Goal: Transaction & Acquisition: Purchase product/service

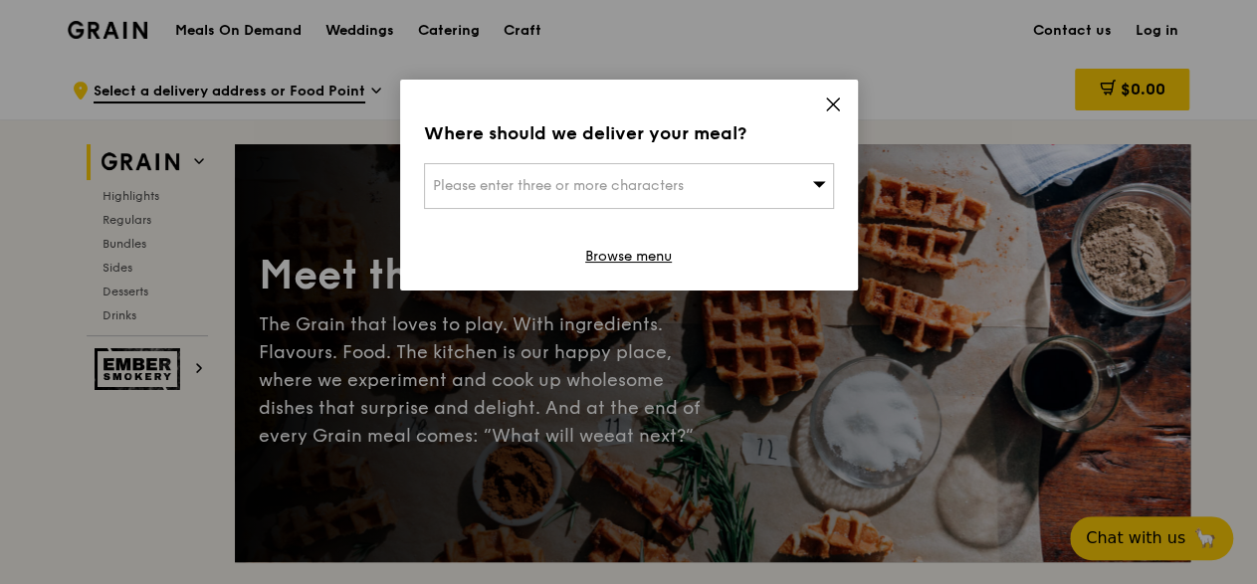
click at [684, 189] on span "Please enter three or more characters" at bounding box center [558, 185] width 251 height 17
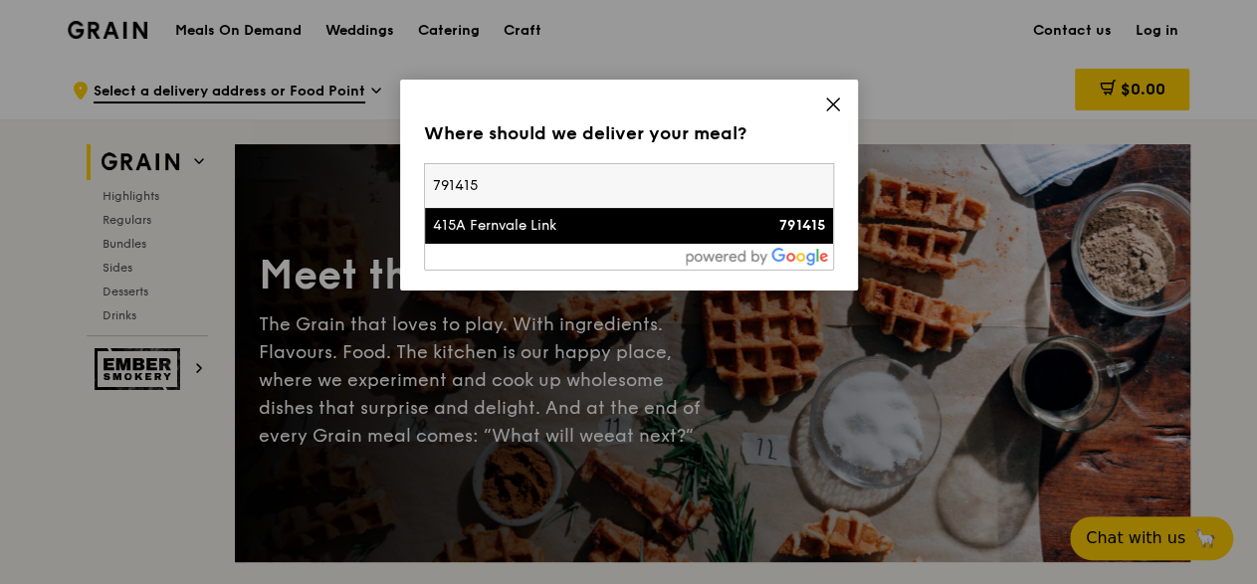
type input "791415"
click at [486, 234] on div "415A Fernvale Link" at bounding box center [580, 226] width 295 height 20
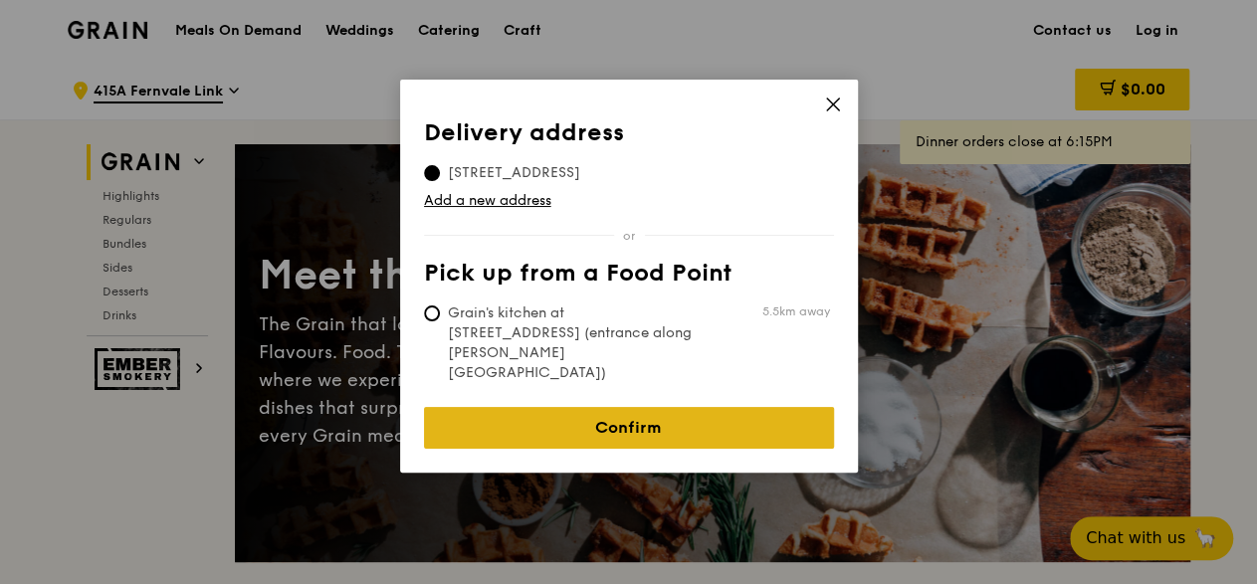
click at [681, 415] on link "Confirm" at bounding box center [629, 428] width 410 height 42
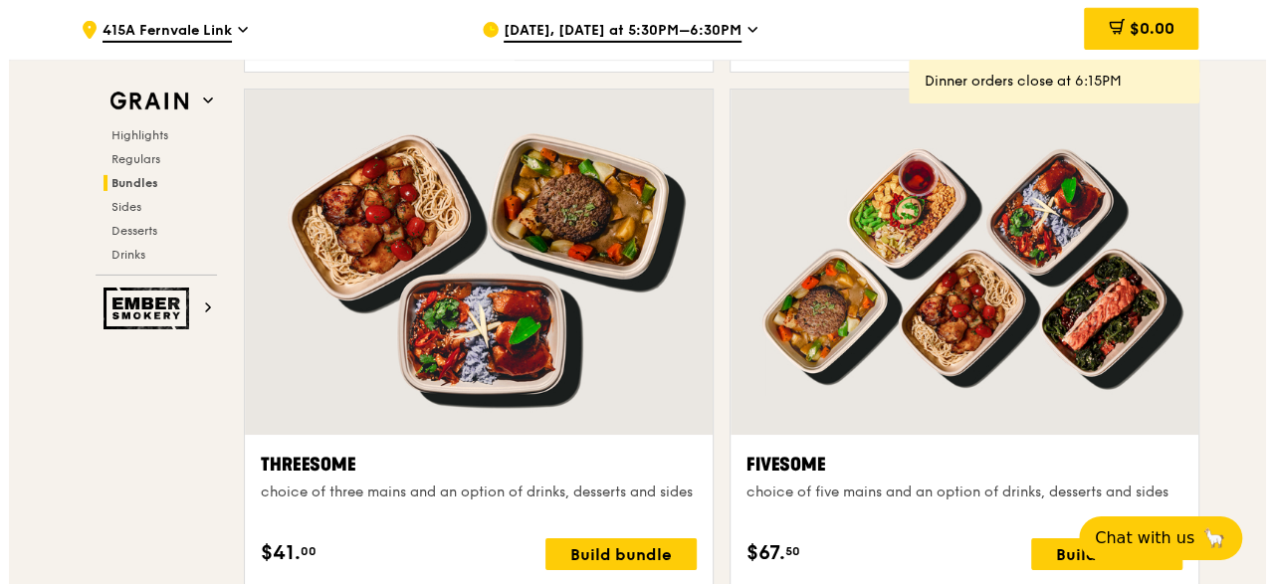
scroll to position [3443, 0]
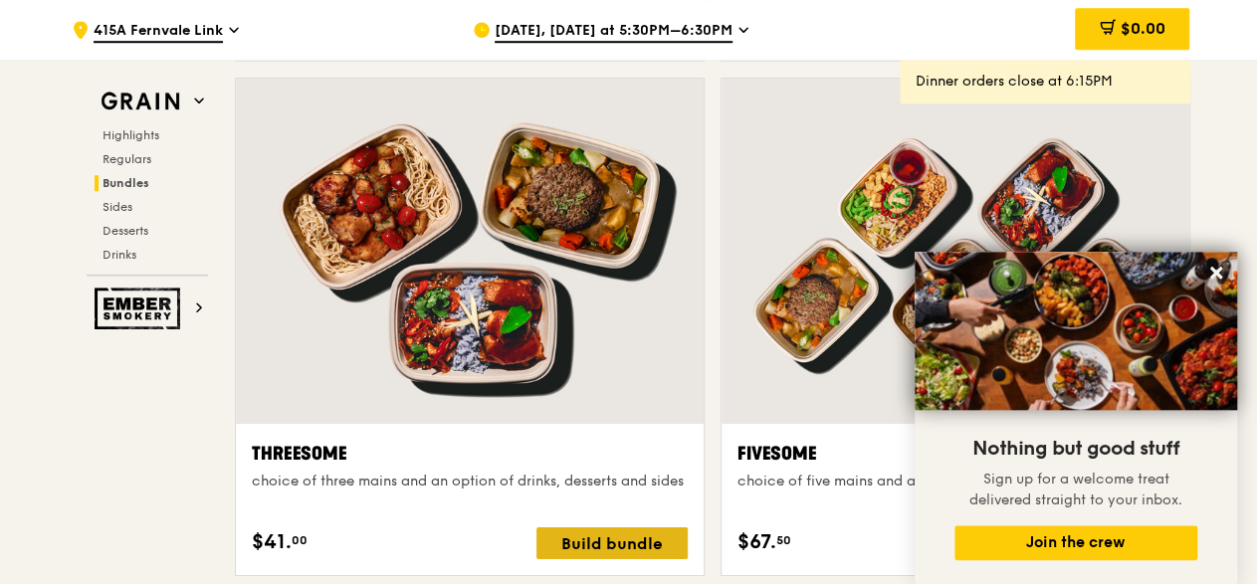
click at [619, 534] on div "Build bundle" at bounding box center [611, 543] width 151 height 32
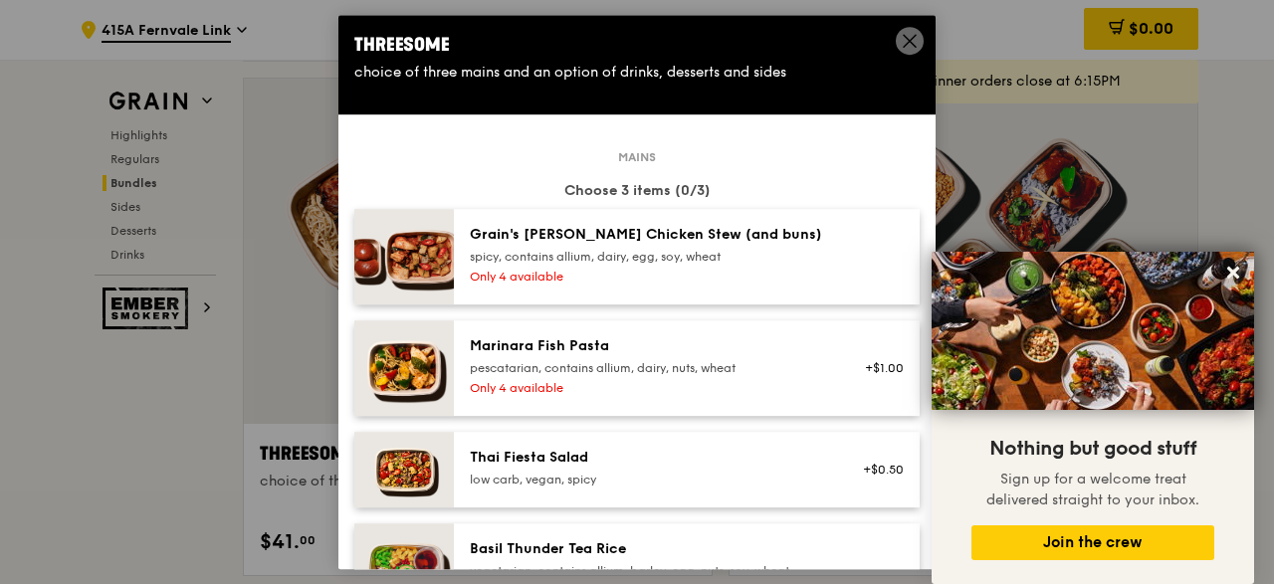
click at [910, 43] on icon at bounding box center [910, 41] width 18 height 18
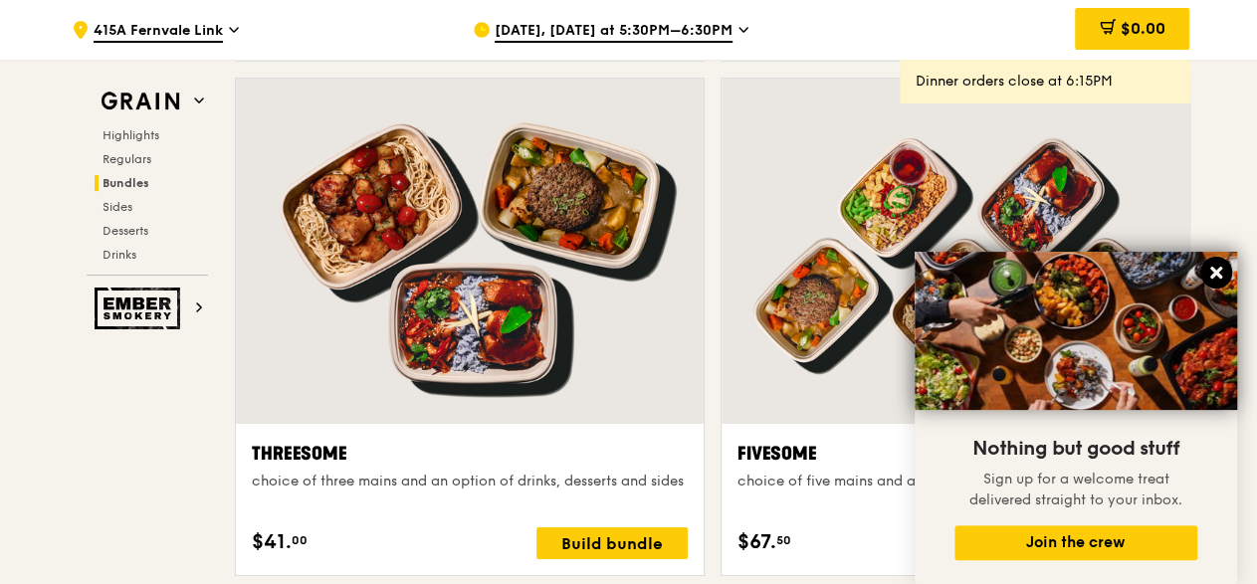
click at [1218, 274] on icon at bounding box center [1216, 273] width 12 height 12
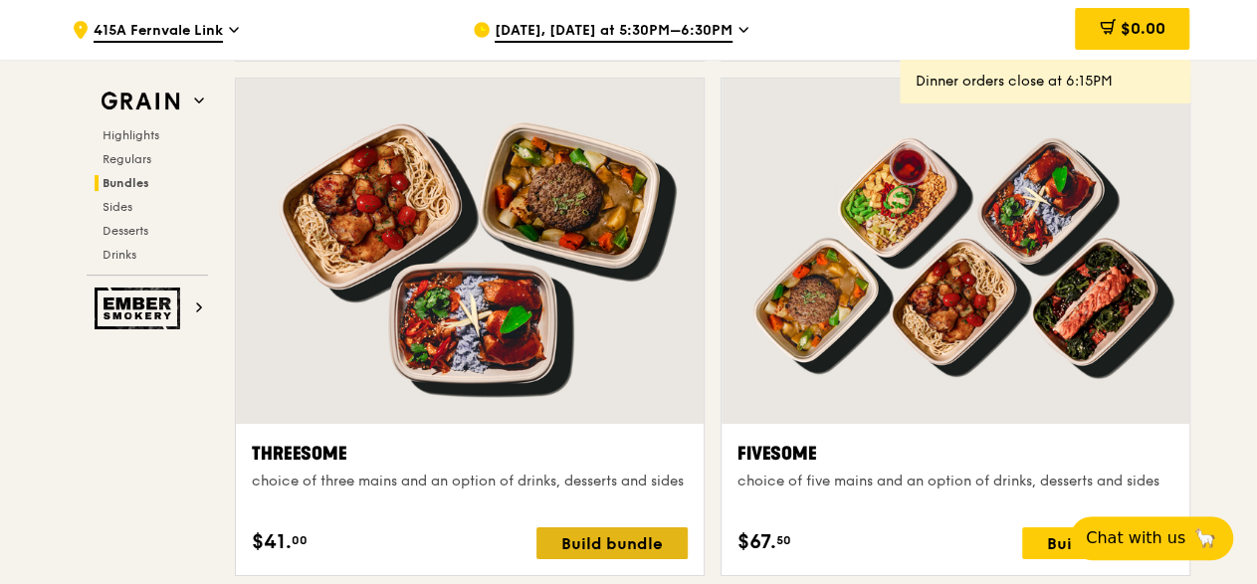
click at [597, 534] on div "Build bundle" at bounding box center [611, 543] width 151 height 32
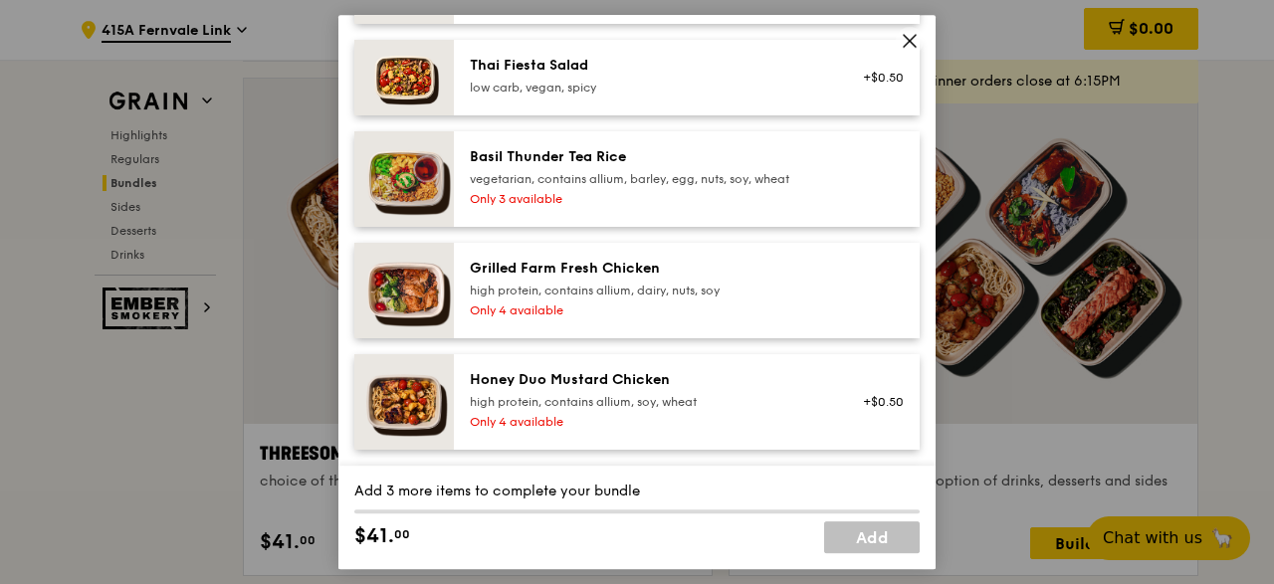
scroll to position [384, 0]
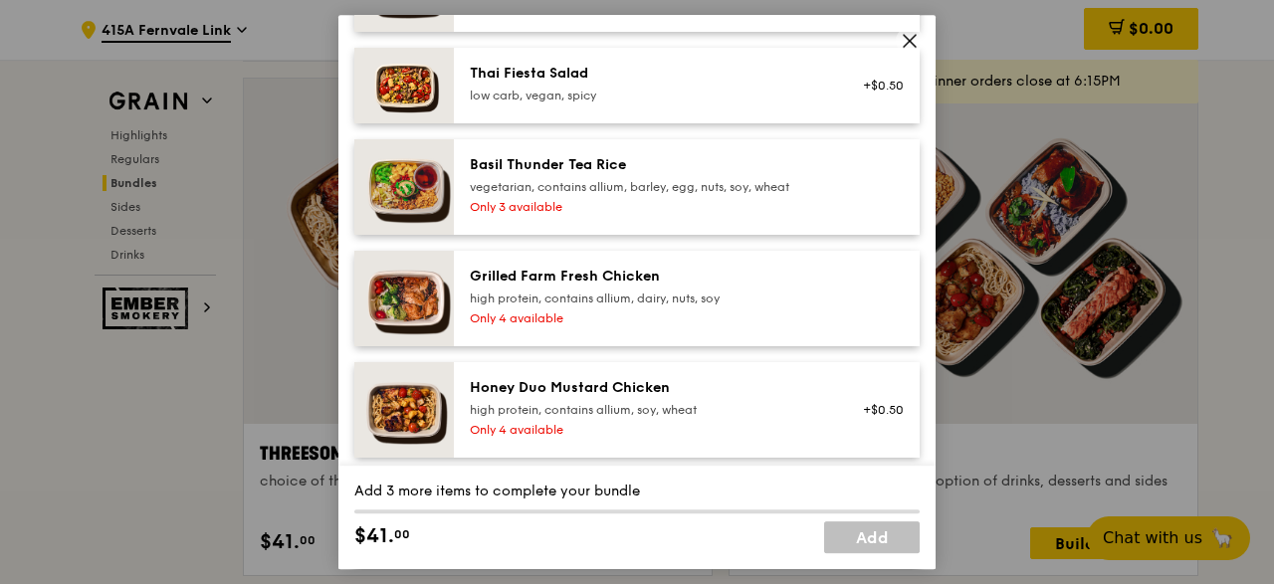
click at [738, 319] on div "Only 4 available" at bounding box center [648, 318] width 357 height 16
click at [698, 418] on div "Honey Duo Mustard Chicken high protein, contains allium, soy, wheat Only 4 avai…" at bounding box center [648, 410] width 381 height 64
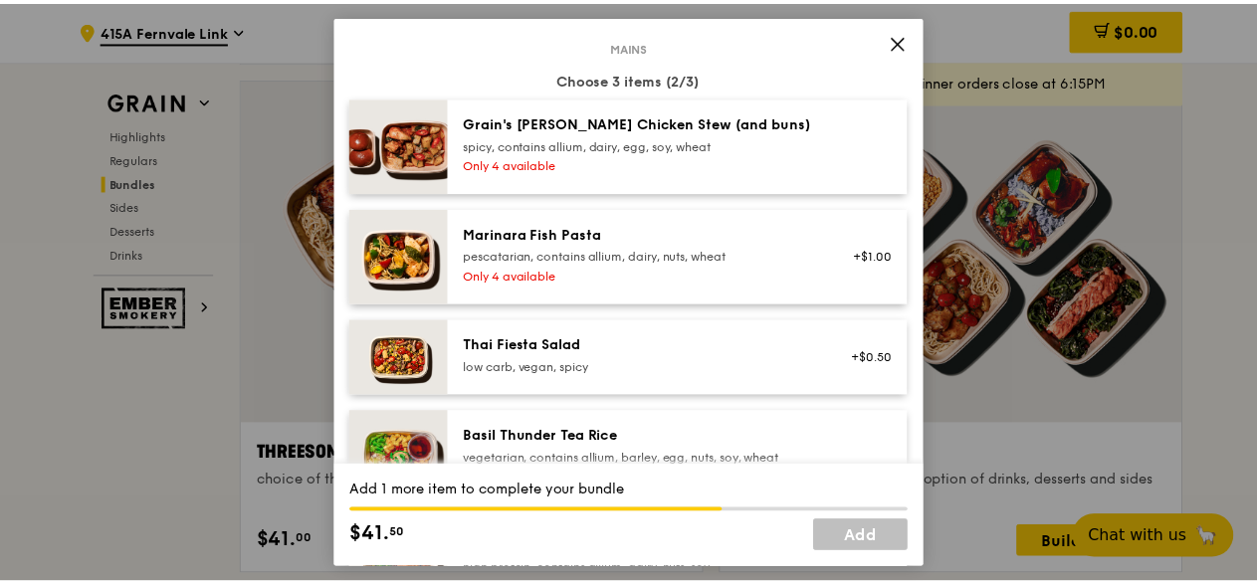
scroll to position [100, 0]
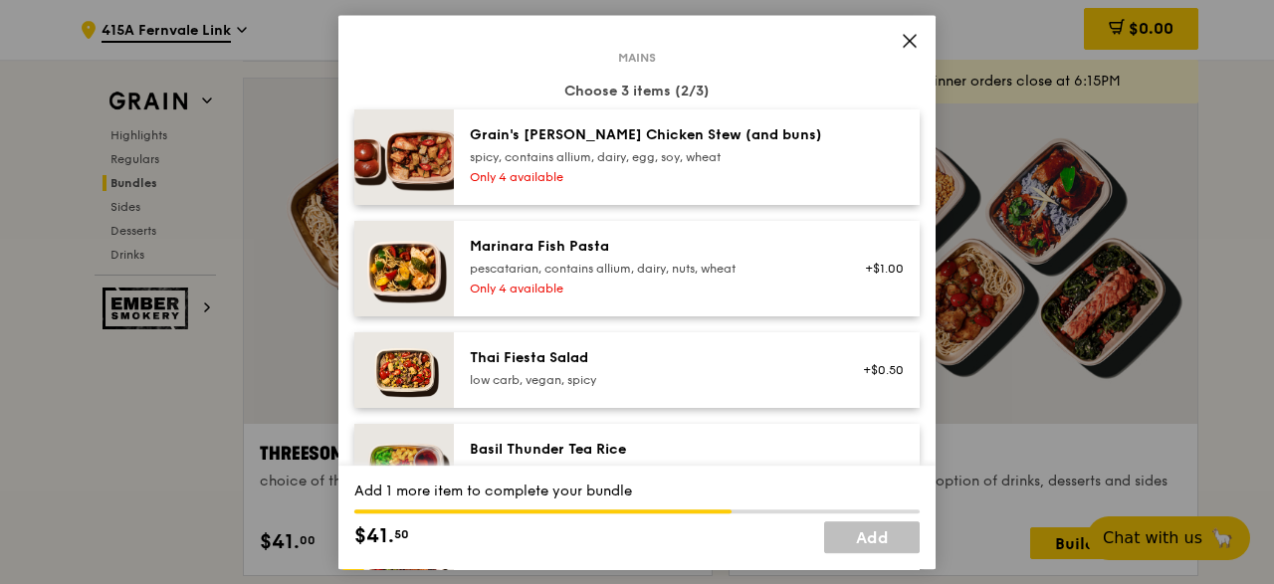
click at [698, 289] on div "Only 4 available" at bounding box center [648, 289] width 357 height 16
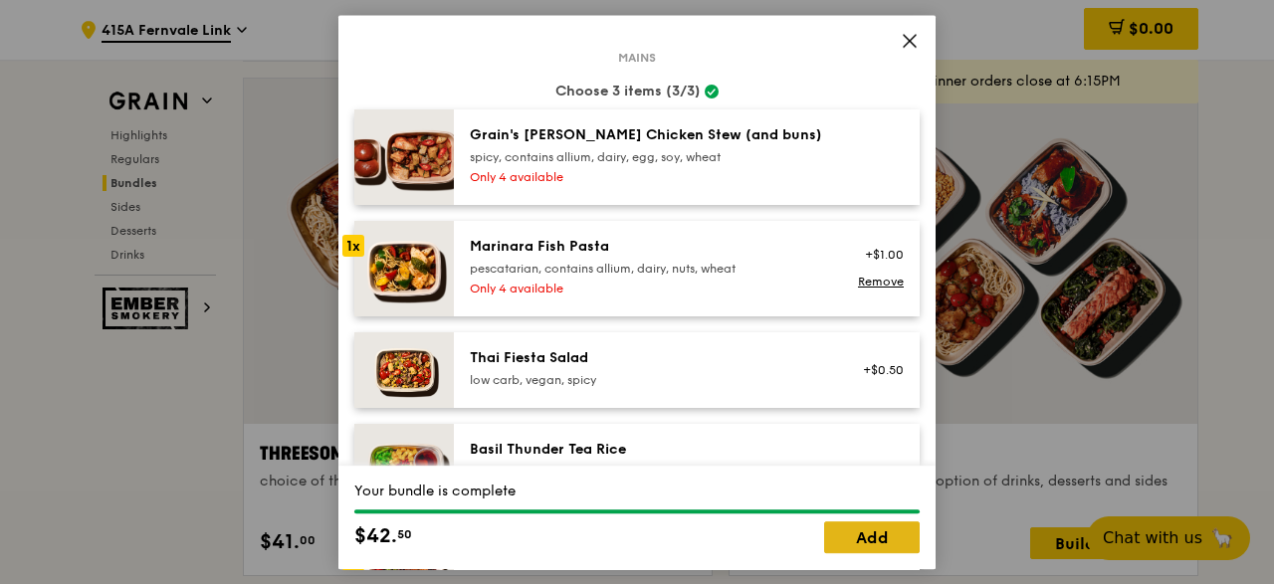
click at [859, 539] on link "Add" at bounding box center [872, 537] width 96 height 32
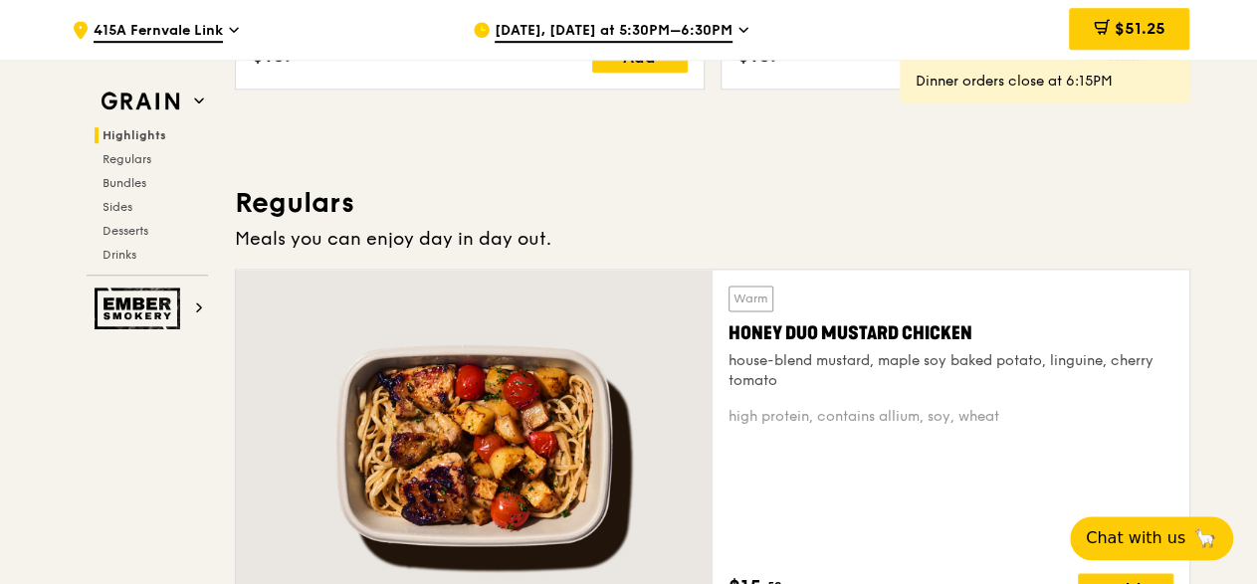
scroll to position [0, 0]
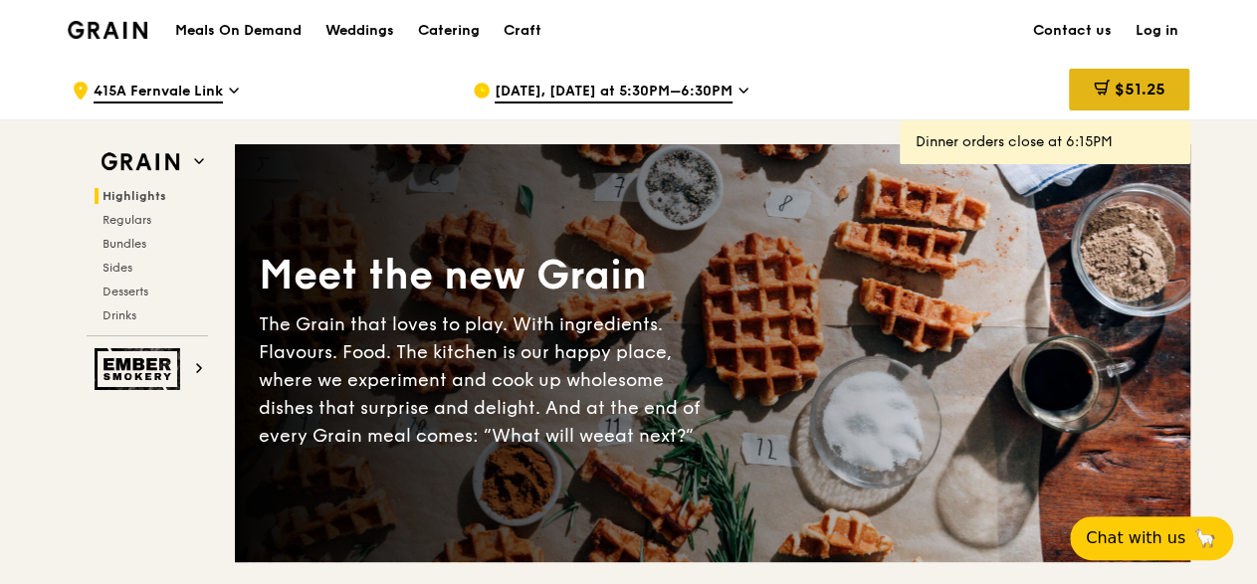
click at [1140, 78] on div "$51.25" at bounding box center [1129, 90] width 120 height 42
